Goal: Task Accomplishment & Management: Use online tool/utility

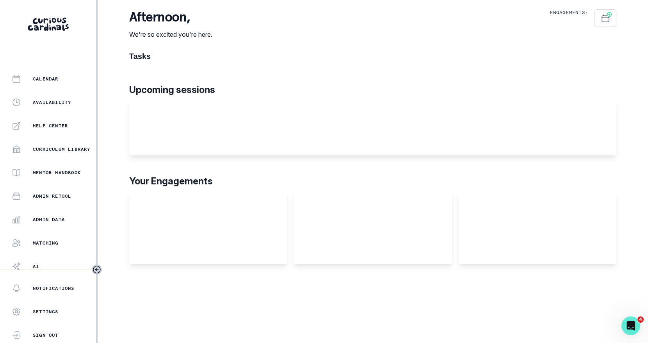
scroll to position [136, 0]
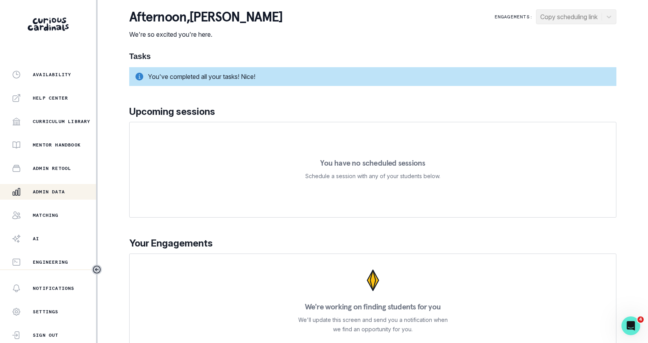
click at [61, 189] on p "Admin Data" at bounding box center [49, 192] width 32 height 6
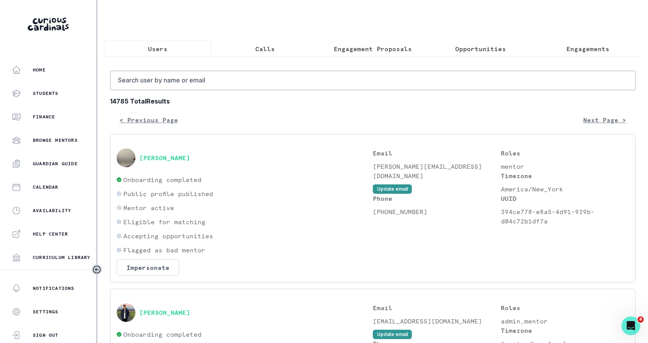
click at [210, 87] on input "Search user by name or email" at bounding box center [372, 81] width 525 height 20
paste input "[PERSON_NAME]"
type input "[PERSON_NAME]"
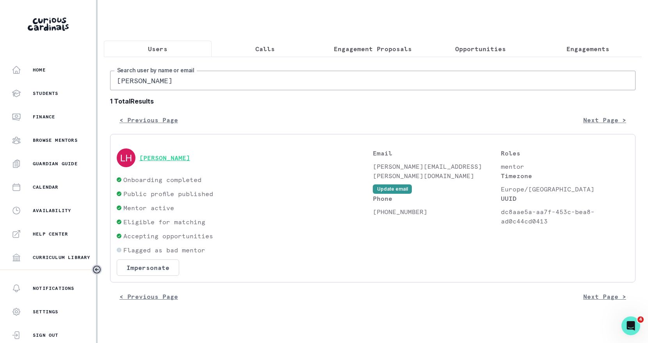
click at [165, 156] on button "[PERSON_NAME]" at bounding box center [164, 158] width 51 height 8
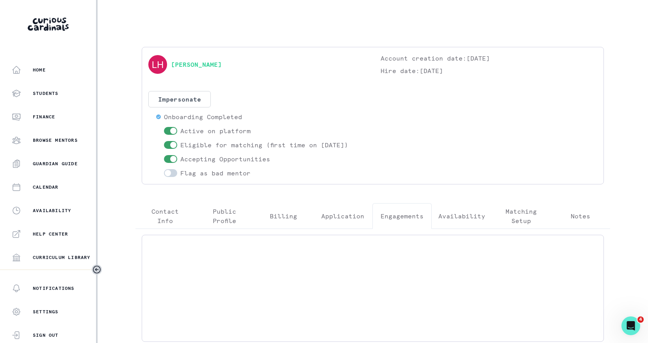
click at [399, 212] on p "Engagements" at bounding box center [402, 215] width 43 height 9
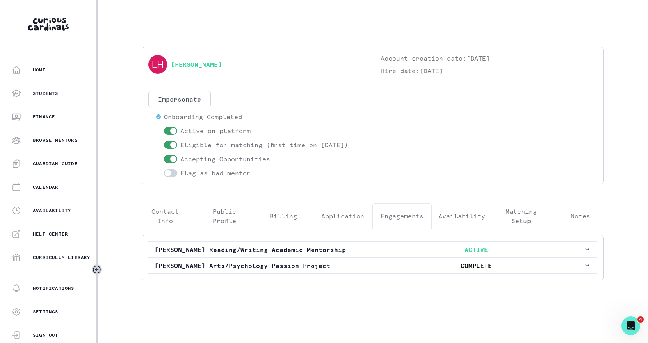
click at [396, 238] on div "[PERSON_NAME] Reading/Writing Academic Mentorship ACTIVE [PERSON_NAME] Arts/Psy…" at bounding box center [373, 258] width 462 height 46
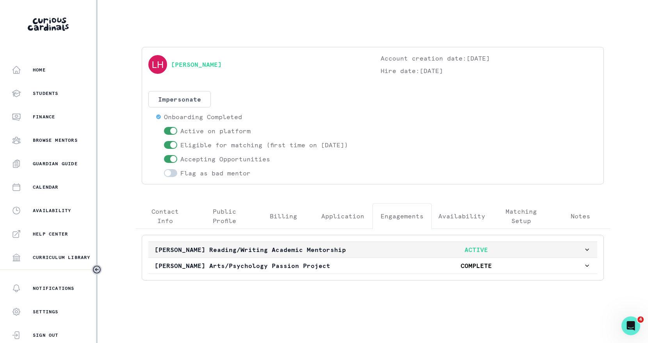
click at [396, 251] on p "ACTIVE" at bounding box center [476, 249] width 214 height 9
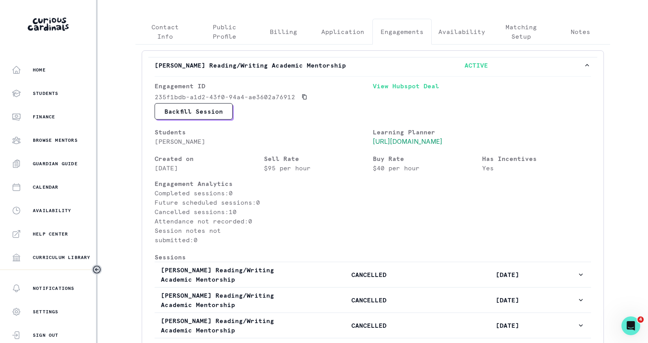
scroll to position [165, 0]
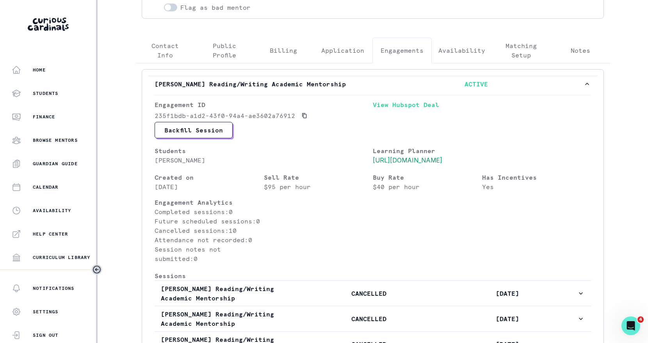
click at [201, 157] on p "[PERSON_NAME]" at bounding box center [264, 159] width 218 height 9
copy p "[PERSON_NAME]"
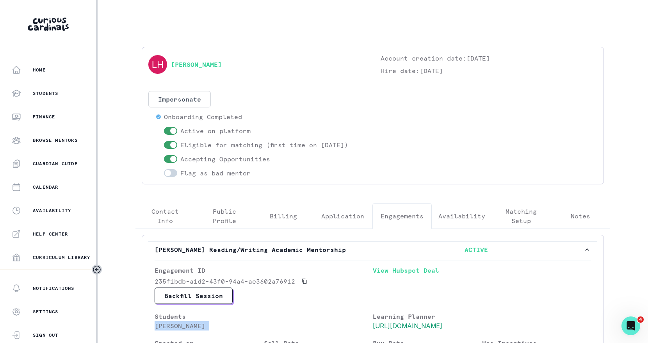
scroll to position [136, 0]
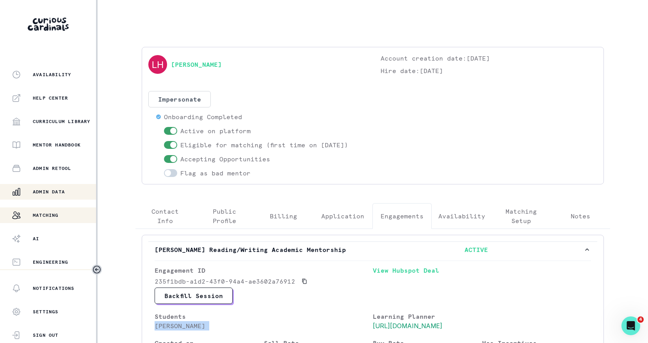
click at [49, 214] on p "Matching" at bounding box center [46, 215] width 26 height 6
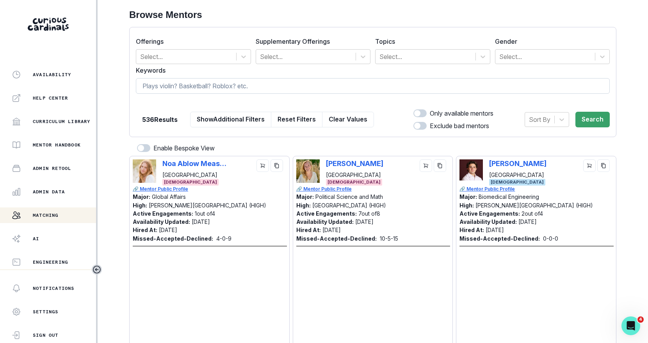
click at [229, 81] on input at bounding box center [373, 86] width 474 height 16
click at [59, 200] on div "Home Students Finance Browse Mentors Guardian Guide Calendar Availability Help …" at bounding box center [48, 165] width 96 height 207
click at [63, 194] on p "Admin Data" at bounding box center [49, 192] width 32 height 6
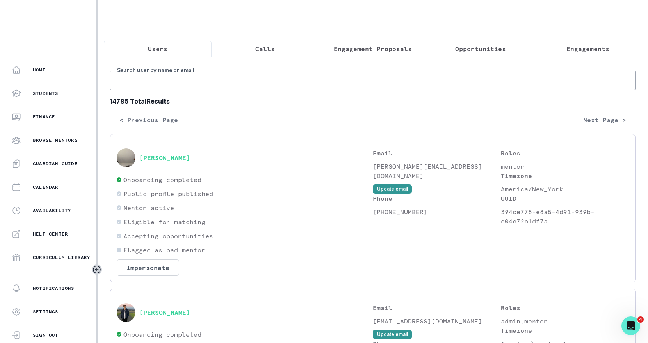
click at [263, 85] on input "Search user by name or email" at bounding box center [372, 81] width 525 height 20
paste input "[PERSON_NAME]"
type input "[PERSON_NAME]"
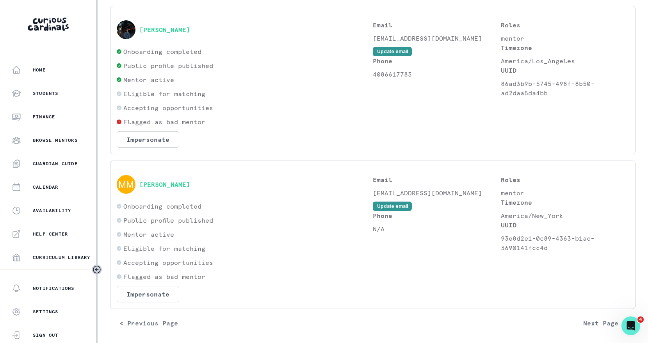
scroll to position [336, 0]
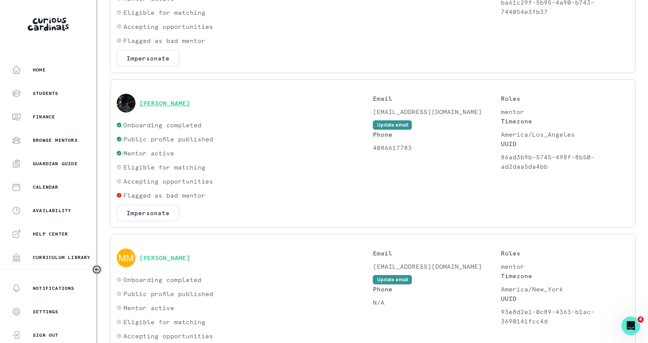
click at [165, 99] on button "[PERSON_NAME]" at bounding box center [164, 103] width 51 height 8
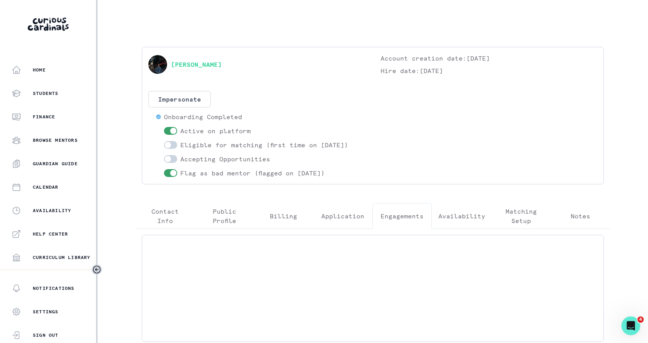
click at [395, 217] on p "Engagements" at bounding box center [402, 215] width 43 height 9
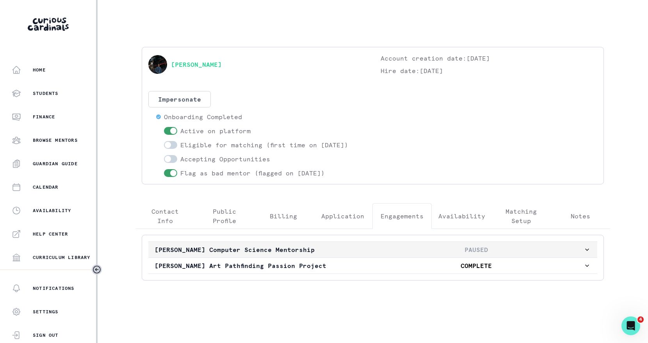
click at [358, 246] on p "[PERSON_NAME] Computer Science Mentorship" at bounding box center [262, 249] width 214 height 9
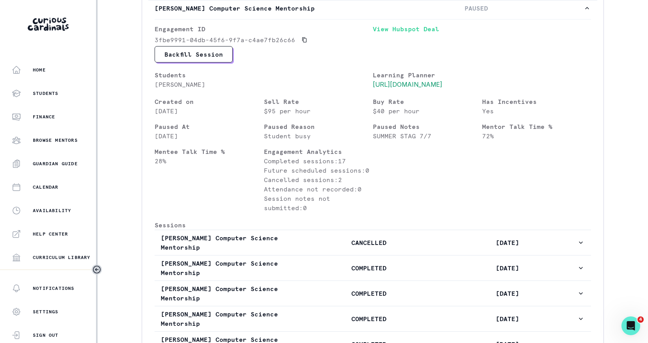
scroll to position [213, 0]
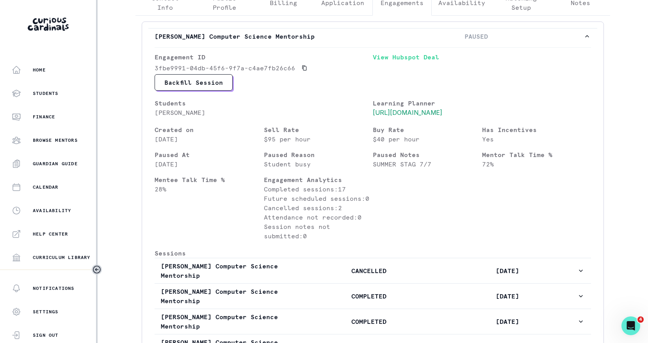
click at [183, 114] on p "[PERSON_NAME]" at bounding box center [264, 112] width 218 height 9
copy p "[PERSON_NAME]"
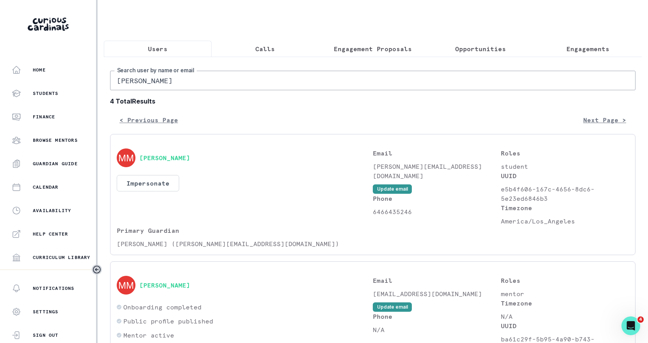
click at [165, 81] on input "[PERSON_NAME]" at bounding box center [372, 81] width 525 height 20
paste input "[PERSON_NAME]"
type input "[PERSON_NAME]"
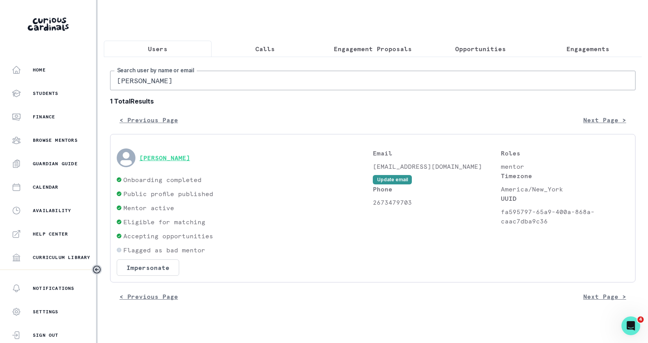
click at [160, 159] on button "[PERSON_NAME]" at bounding box center [164, 158] width 51 height 8
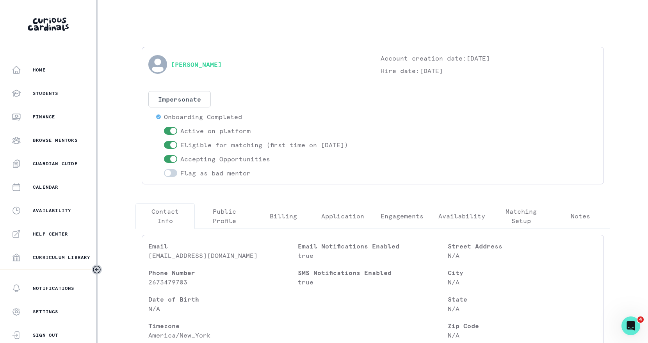
click at [392, 212] on p "Engagements" at bounding box center [402, 215] width 43 height 9
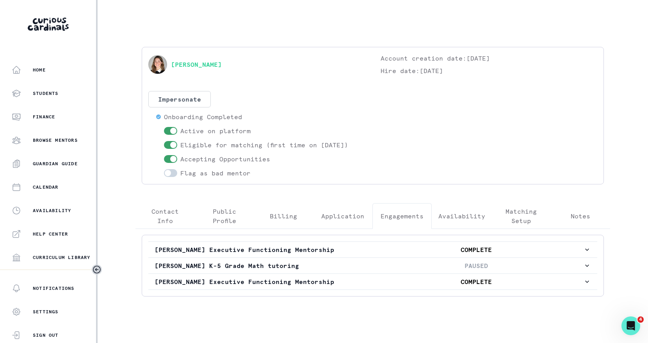
scroll to position [4, 0]
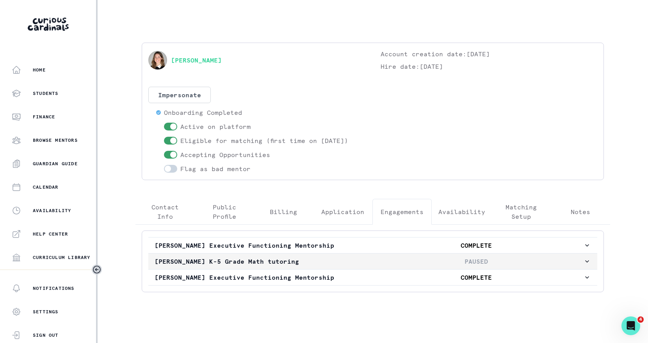
click at [389, 254] on button "[PERSON_NAME] K-5 Grade Math tutoring PAUSED" at bounding box center [372, 261] width 449 height 16
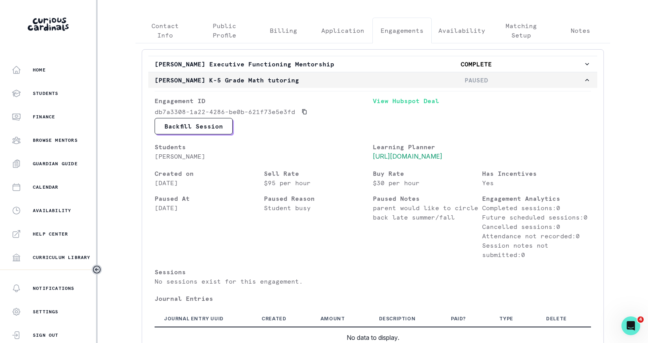
scroll to position [183, 0]
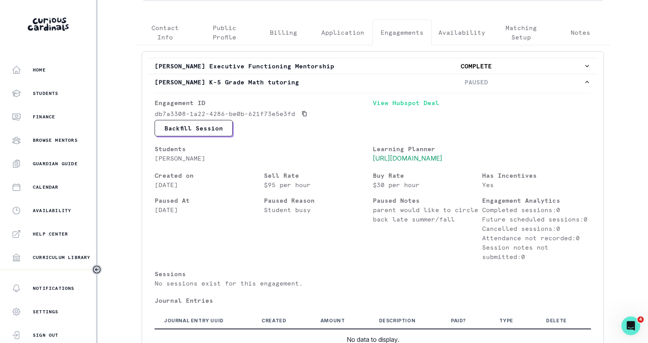
drag, startPoint x: 370, startPoint y: 83, endPoint x: 397, endPoint y: 212, distance: 131.1
click at [397, 212] on div "[PERSON_NAME] K-5 Grade Math tutoring PAUSED Engagement ID db7a3308-1a22-4286-b…" at bounding box center [372, 215] width 449 height 282
click at [385, 213] on p "parent would like to circle back late summer/fall" at bounding box center [427, 214] width 109 height 19
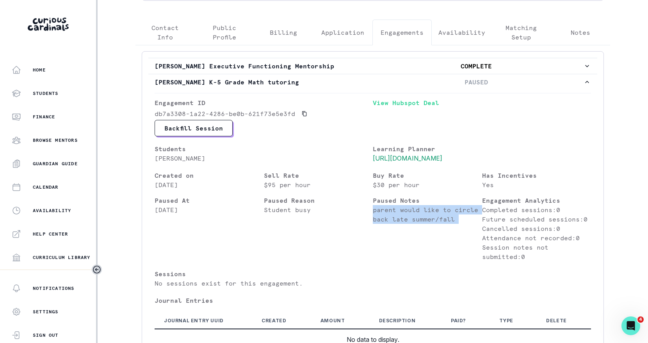
click at [422, 224] on p "parent would like to circle back late summer/fall" at bounding box center [427, 214] width 109 height 19
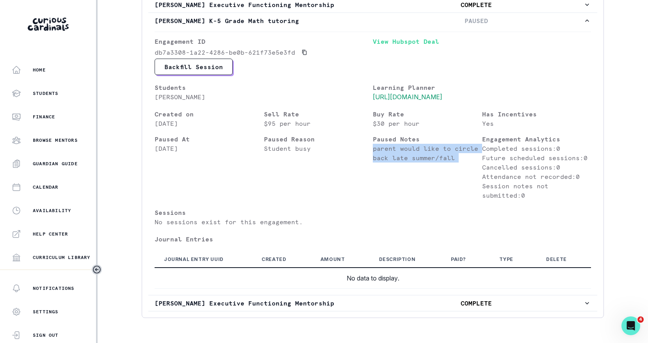
scroll to position [246, 0]
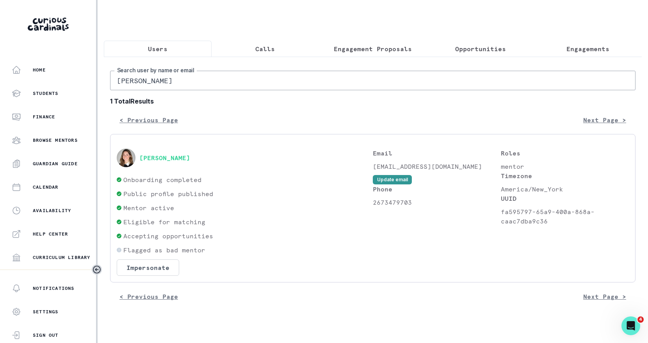
click at [221, 78] on input "[PERSON_NAME]" at bounding box center [372, 81] width 525 height 20
paste input "[PERSON_NAME]"
type input "[PERSON_NAME]"
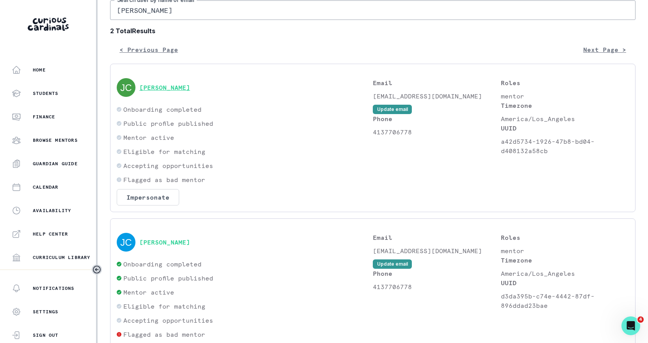
scroll to position [129, 0]
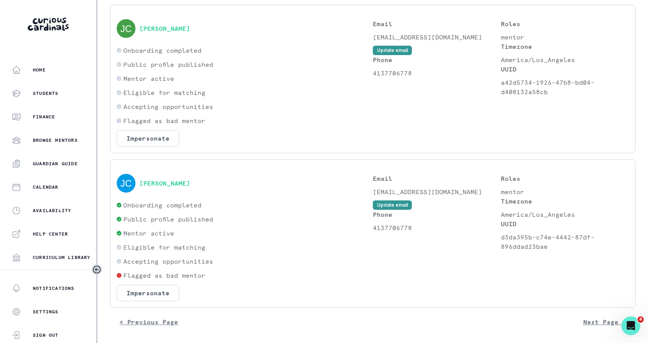
click at [165, 187] on div "[PERSON_NAME]" at bounding box center [245, 183] width 256 height 19
click at [175, 182] on button "[PERSON_NAME]" at bounding box center [164, 183] width 51 height 8
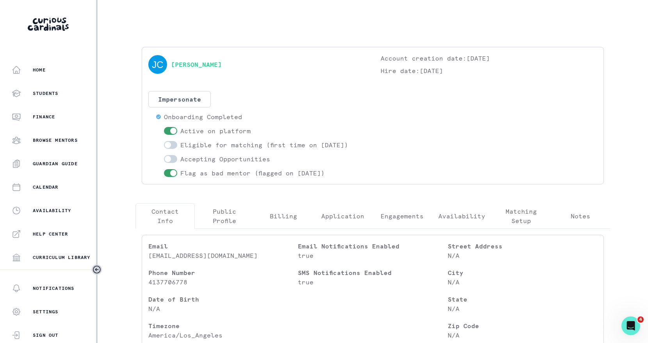
click at [417, 225] on button "Engagements" at bounding box center [401, 216] width 59 height 26
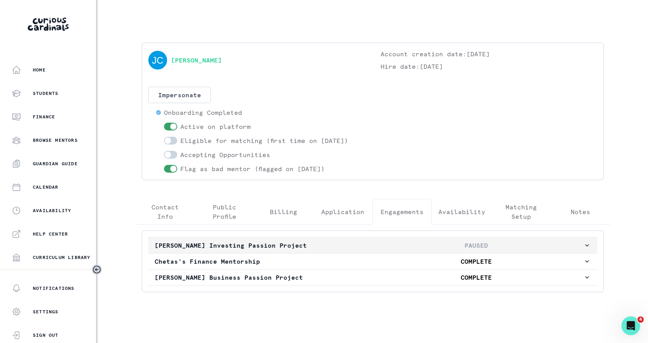
click at [393, 242] on p "PAUSED" at bounding box center [476, 244] width 214 height 9
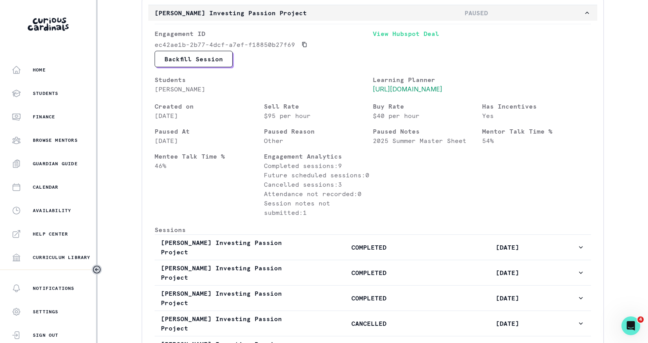
scroll to position [322, 0]
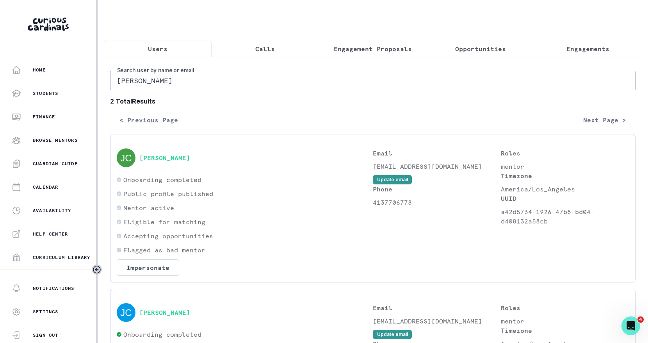
click at [241, 85] on input "[PERSON_NAME]" at bounding box center [372, 81] width 525 height 20
paste input "[PERSON_NAME]"
type input "[PERSON_NAME]"
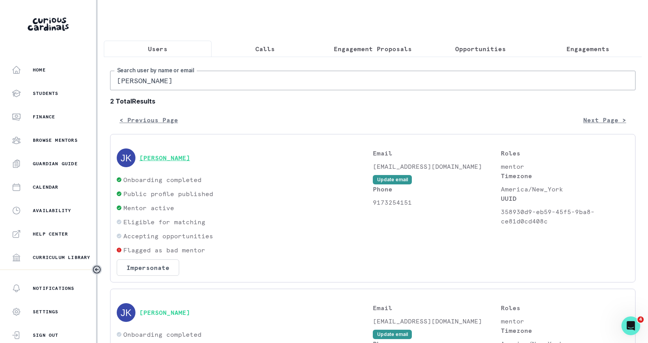
click at [170, 154] on button "[PERSON_NAME]" at bounding box center [164, 158] width 51 height 8
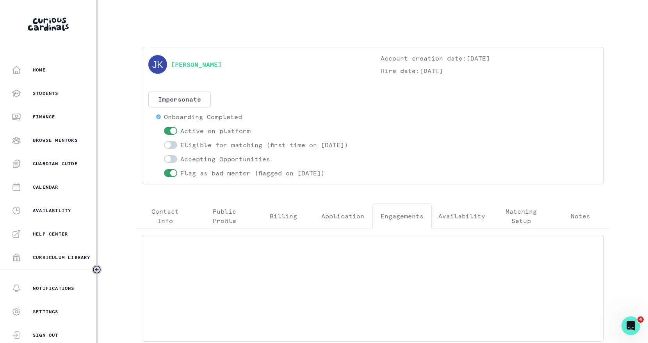
click at [402, 223] on button "Engagements" at bounding box center [401, 216] width 59 height 26
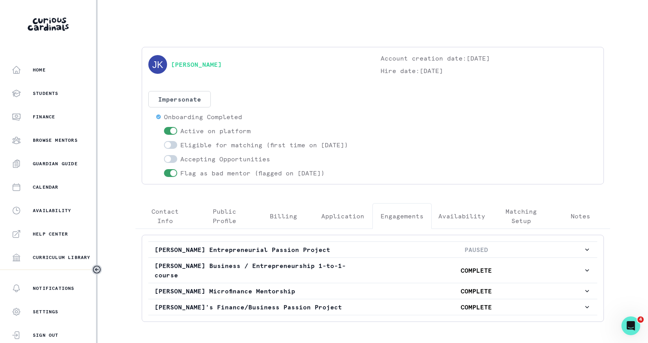
scroll to position [29, 0]
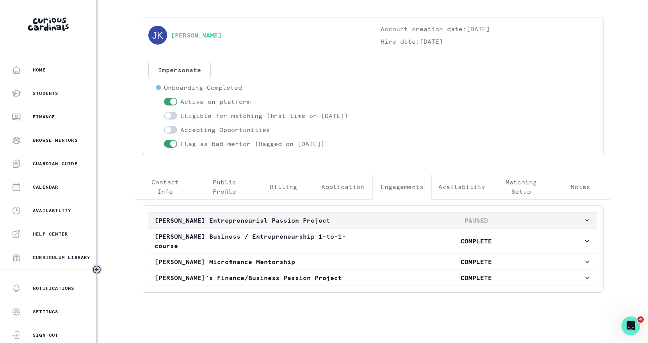
click at [384, 215] on p "PAUSED" at bounding box center [476, 219] width 214 height 9
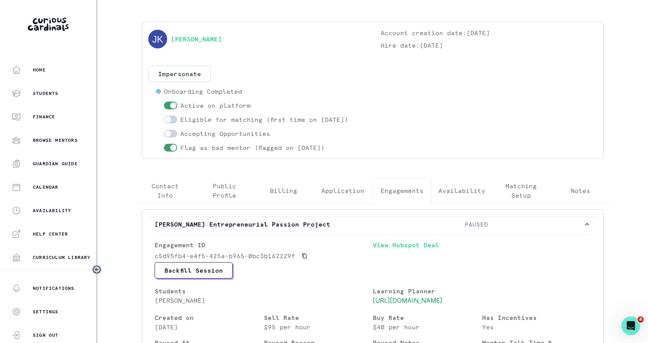
scroll to position [0, 0]
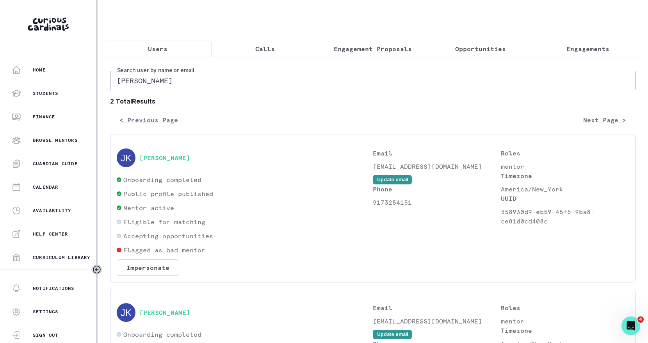
click at [238, 76] on input "[PERSON_NAME]" at bounding box center [372, 81] width 525 height 20
paste input "[PERSON_NAME]"
type input "[PERSON_NAME]"
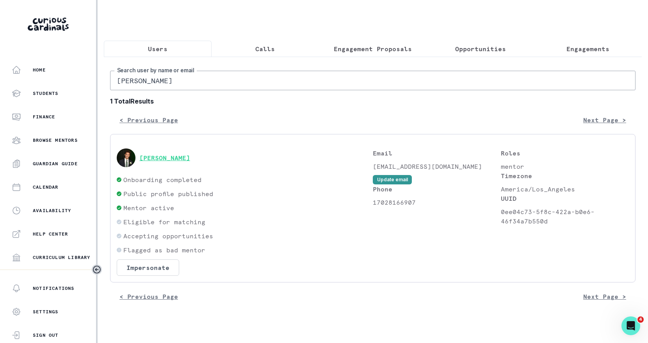
click at [166, 154] on button "[PERSON_NAME]" at bounding box center [164, 158] width 51 height 8
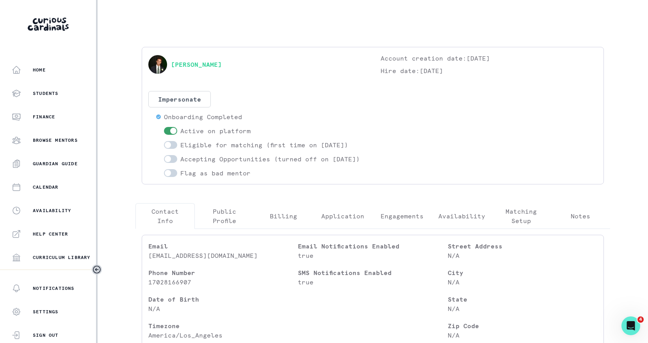
click at [412, 221] on p "Engagements" at bounding box center [402, 215] width 43 height 9
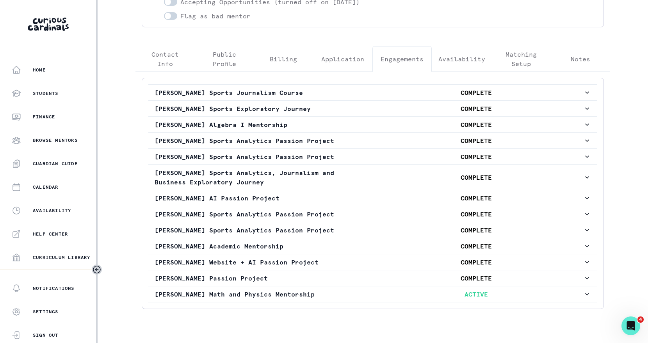
scroll to position [181, 0]
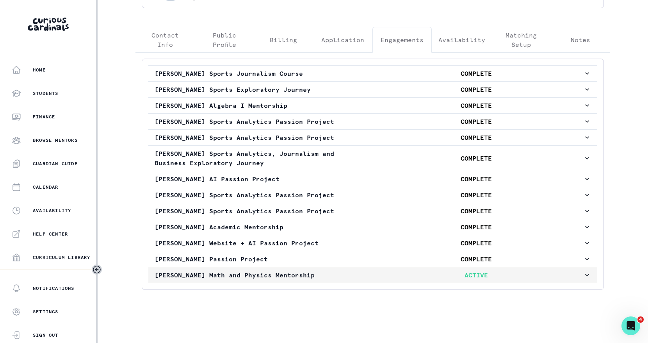
click at [335, 271] on p "[PERSON_NAME] Math and Physics Mentorship" at bounding box center [262, 274] width 214 height 9
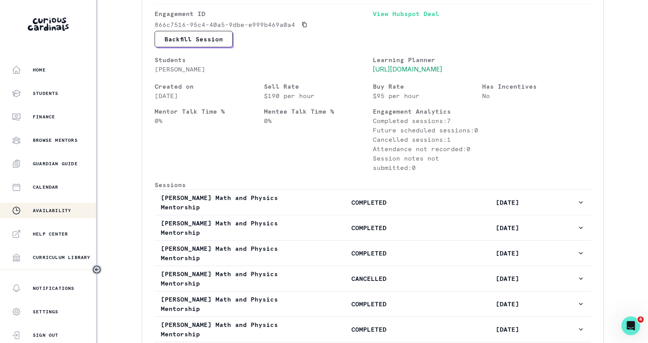
scroll to position [136, 0]
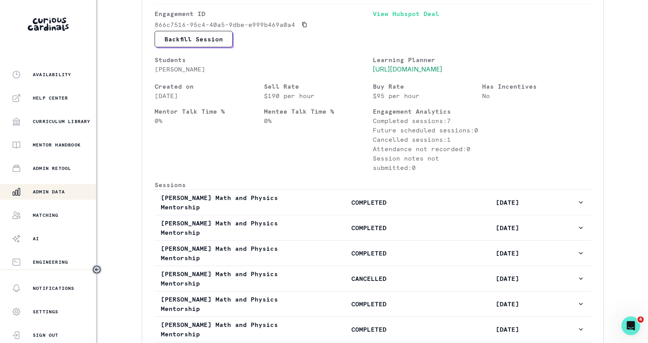
click at [59, 196] on div "Admin Data" at bounding box center [54, 191] width 84 height 9
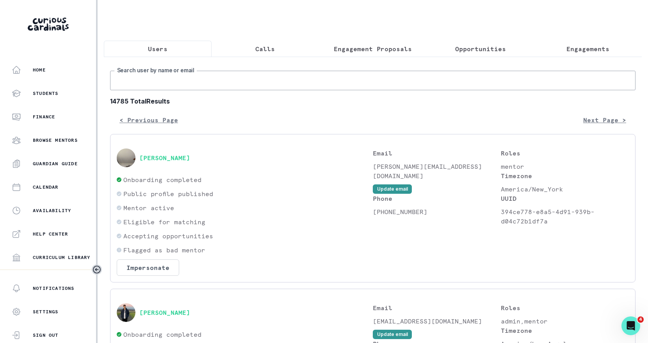
click at [213, 78] on input "Search user by name or email" at bounding box center [372, 81] width 525 height 20
type input "[PERSON_NAME]"
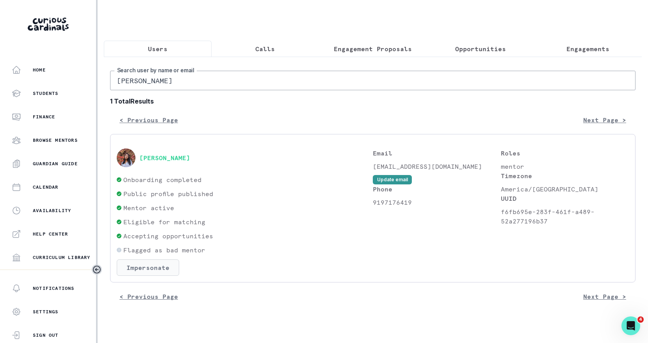
click at [164, 265] on button "Impersonate" at bounding box center [148, 267] width 62 height 16
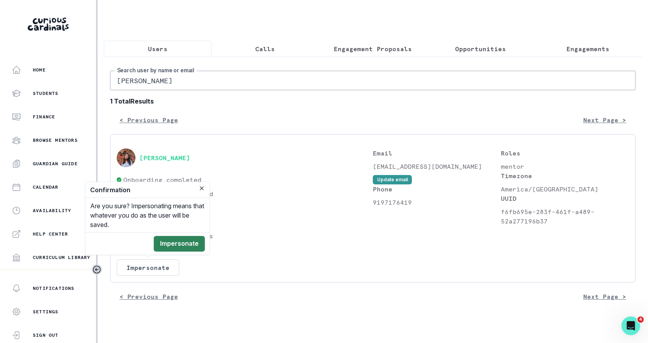
click at [175, 243] on button "Impersonate" at bounding box center [179, 244] width 51 height 16
